Goal: Task Accomplishment & Management: Use online tool/utility

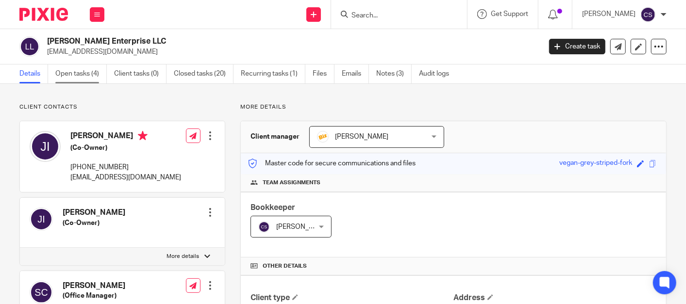
click at [71, 71] on link "Open tasks (4)" at bounding box center [80, 74] width 51 height 19
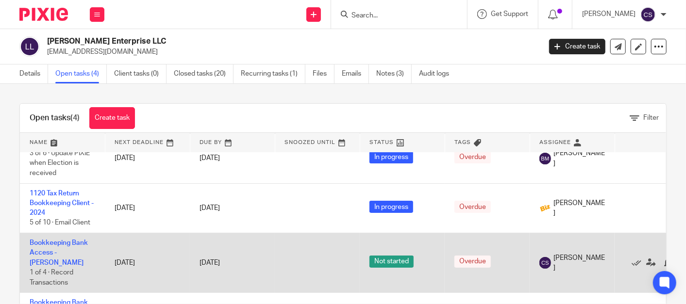
scroll to position [29, 0]
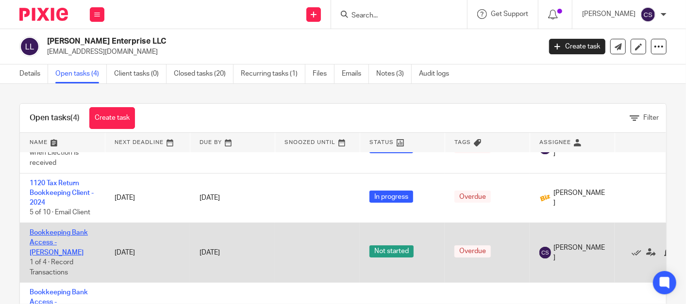
click at [61, 230] on link "Bookkeeping Bank Access - [PERSON_NAME]" at bounding box center [59, 243] width 58 height 27
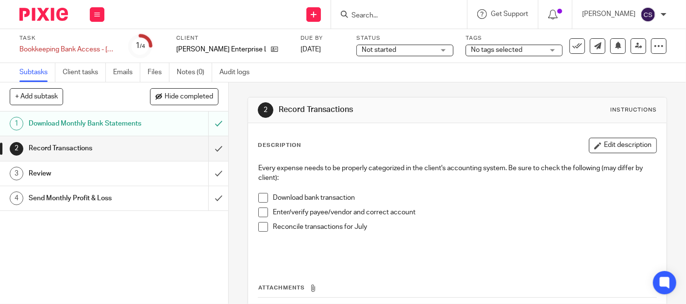
click at [258, 195] on span at bounding box center [263, 198] width 10 height 10
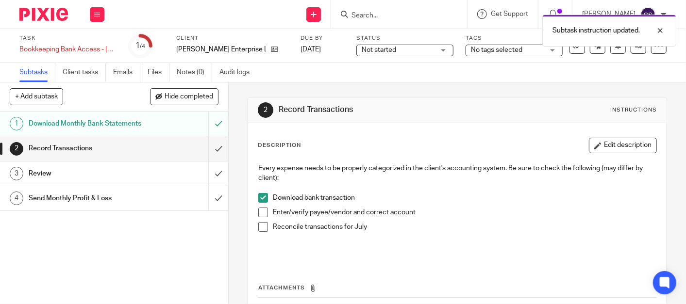
click at [262, 210] on span at bounding box center [263, 213] width 10 height 10
click at [261, 226] on span at bounding box center [263, 227] width 10 height 10
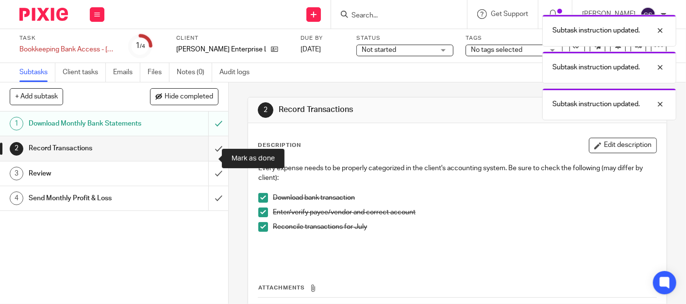
click at [208, 161] on input "submit" at bounding box center [114, 148] width 228 height 24
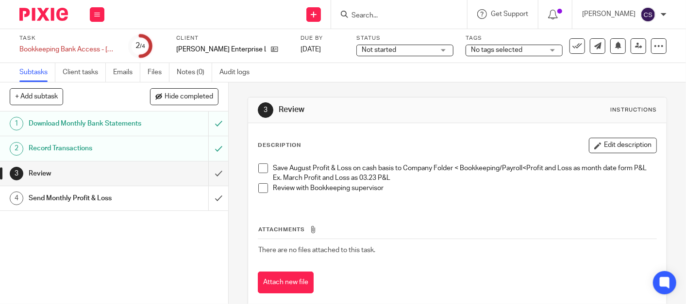
click at [262, 167] on span at bounding box center [263, 169] width 10 height 10
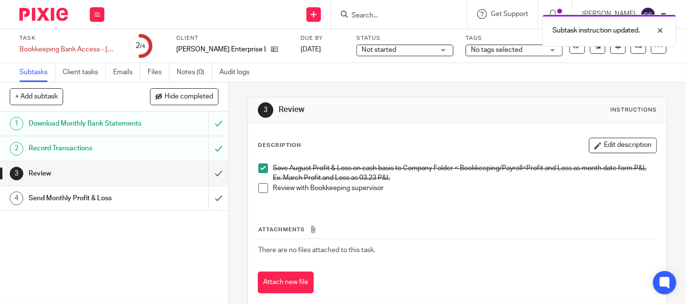
click at [258, 193] on span at bounding box center [263, 189] width 10 height 10
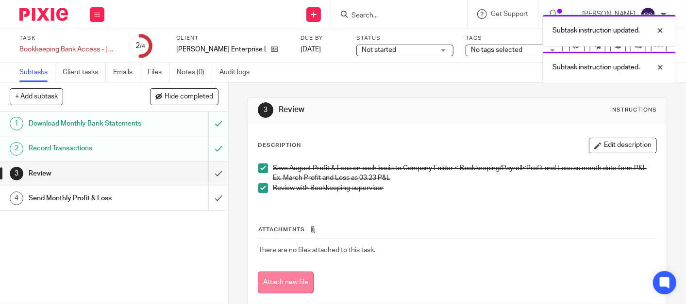
click at [282, 286] on button "Attach new file" at bounding box center [286, 283] width 56 height 22
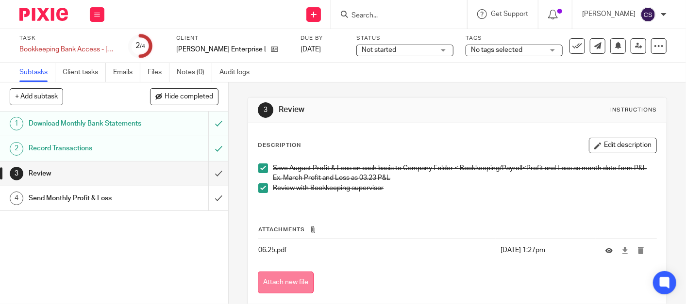
click at [300, 288] on button "Attach new file" at bounding box center [286, 283] width 56 height 22
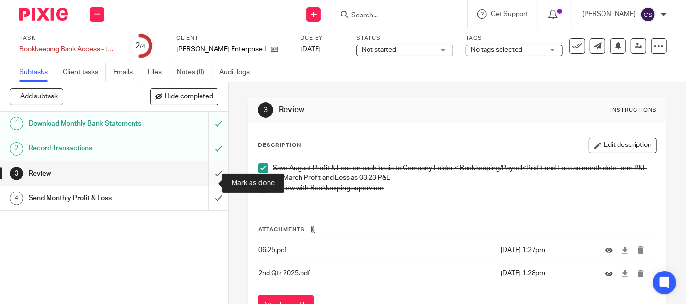
click at [204, 185] on input "submit" at bounding box center [114, 174] width 228 height 24
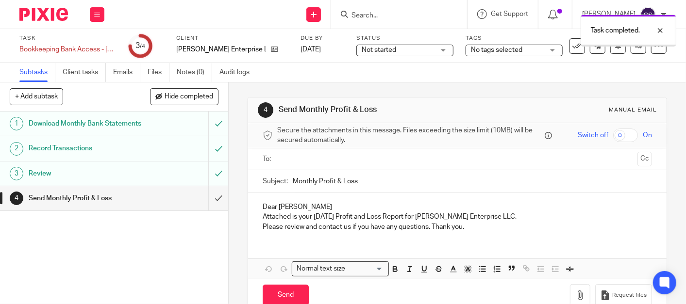
click at [315, 160] on input "text" at bounding box center [457, 159] width 353 height 11
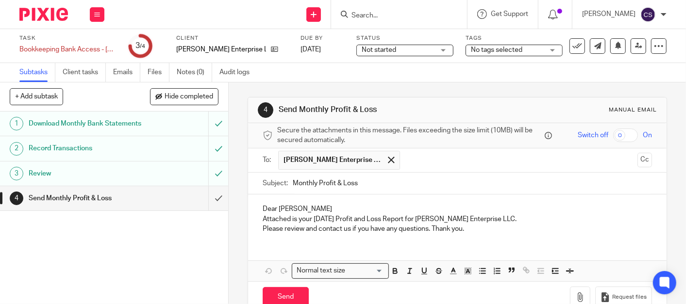
click at [291, 208] on p "Dear Jim" at bounding box center [457, 209] width 389 height 10
drag, startPoint x: 319, startPoint y: 220, endPoint x: 325, endPoint y: 219, distance: 6.4
click at [325, 219] on p "Attached is your [DATE] Profit and Loss Report for [PERSON_NAME] Enterprise LLC." at bounding box center [457, 220] width 389 height 10
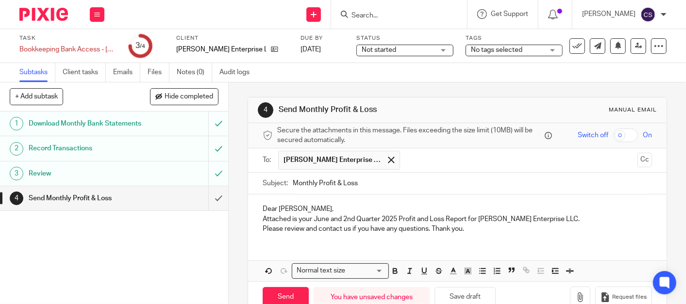
click at [465, 218] on p "Attached is your June and 2nd Quarter 2025 Profit and Loss Report for Linderman…" at bounding box center [457, 220] width 389 height 10
click at [575, 219] on p "Attached is your June and 2nd Quarter 2025 Profit and Loss Reports for Linderma…" at bounding box center [457, 220] width 389 height 10
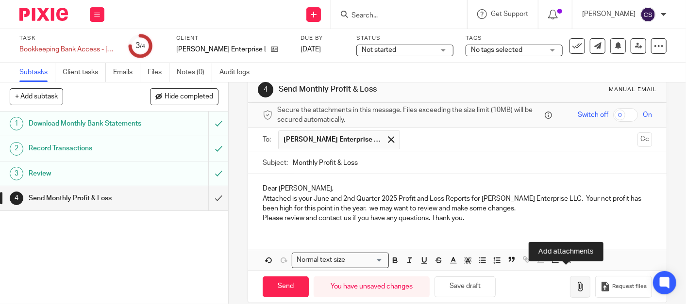
scroll to position [32, 0]
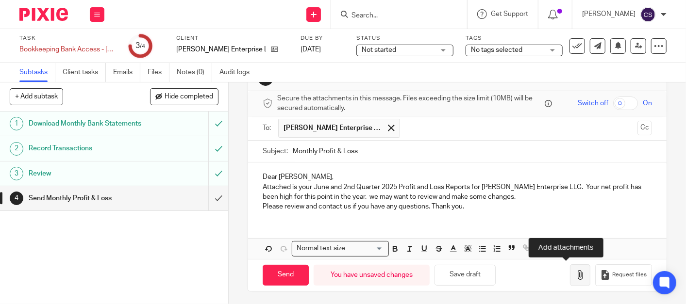
click at [570, 265] on button "button" at bounding box center [580, 276] width 20 height 22
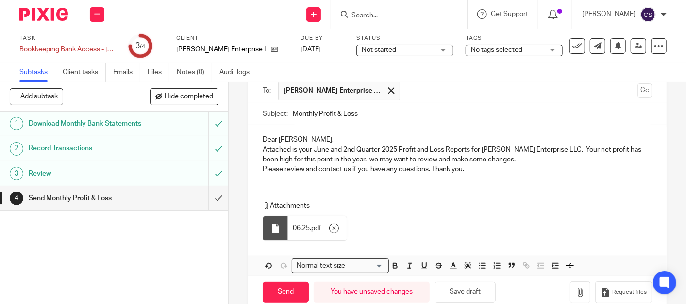
scroll to position [86, 0]
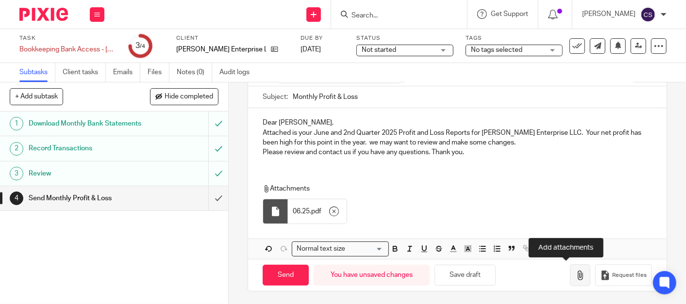
click at [575, 272] on icon "button" at bounding box center [580, 276] width 10 height 10
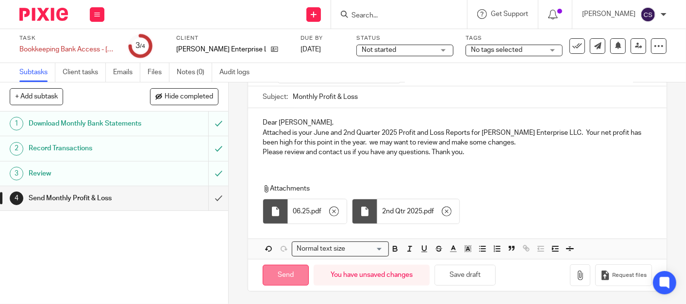
click at [279, 268] on input "Send" at bounding box center [286, 275] width 46 height 21
type input "Sent"
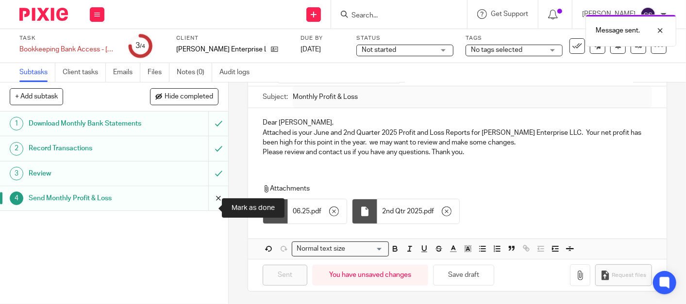
click at [205, 211] on input "submit" at bounding box center [114, 198] width 228 height 24
